Goal: Check status

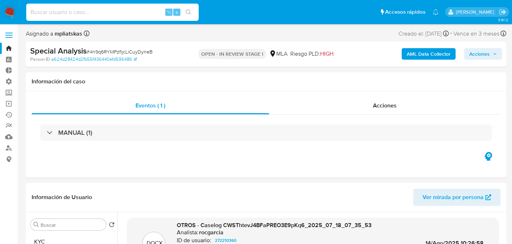
select select "10"
type input "NgxWzUCvUwxf85JboYfhMcIe"
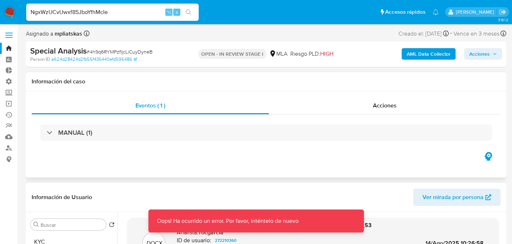
click at [307, 115] on div "MANUAL (1)" at bounding box center [266, 133] width 469 height 36
click at [122, 20] on div "NgxWzUCvUwxf85JboYfhMcIe ⌥ s" at bounding box center [112, 12] width 173 height 17
click at [123, 17] on div "NgxWzUCvUwxf85JboYfhMcIe ⌥ s" at bounding box center [112, 12] width 173 height 17
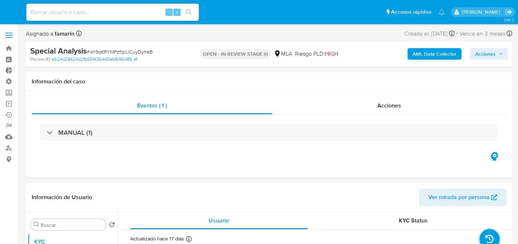
select select "10"
